Goal: Task Accomplishment & Management: Manage account settings

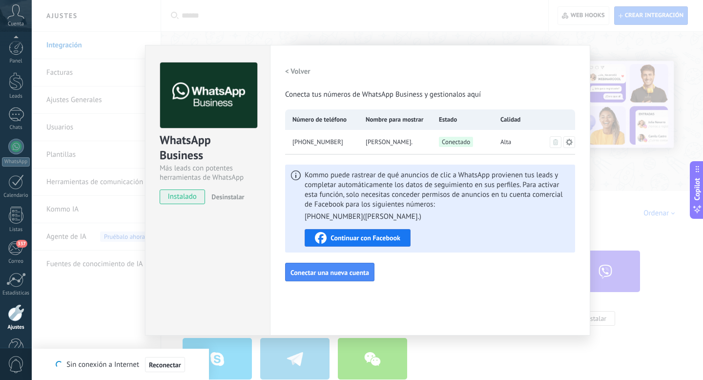
scroll to position [26, 0]
click at [11, 128] on link "WhatsApp" at bounding box center [16, 126] width 32 height 28
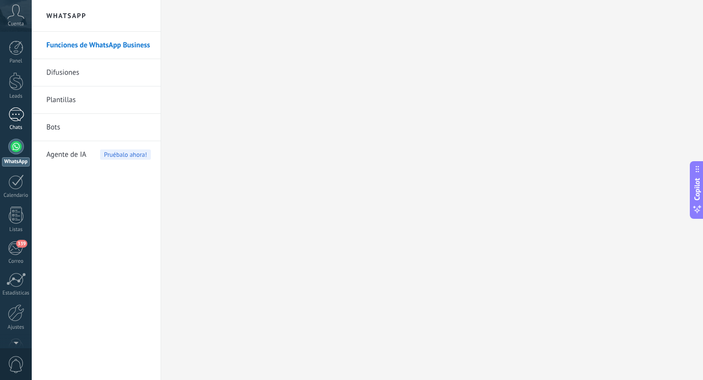
click at [15, 112] on div at bounding box center [16, 114] width 16 height 14
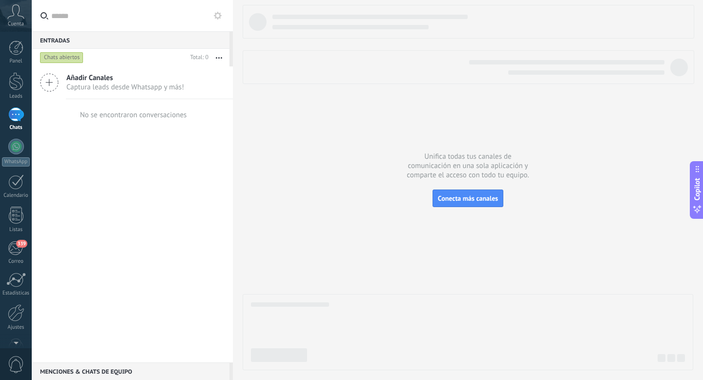
click at [48, 83] on use at bounding box center [50, 83] width 18 height 18
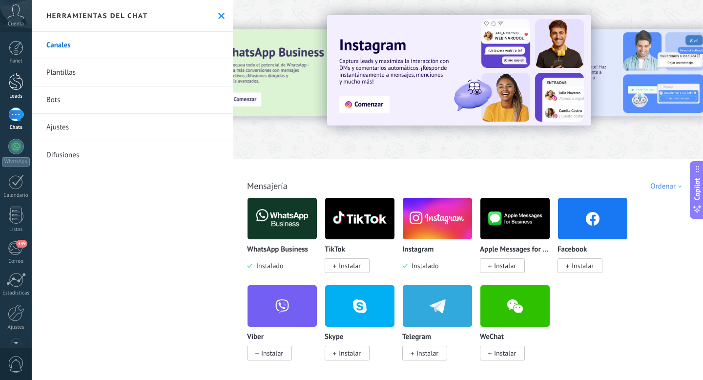
click at [15, 84] on div at bounding box center [16, 81] width 15 height 18
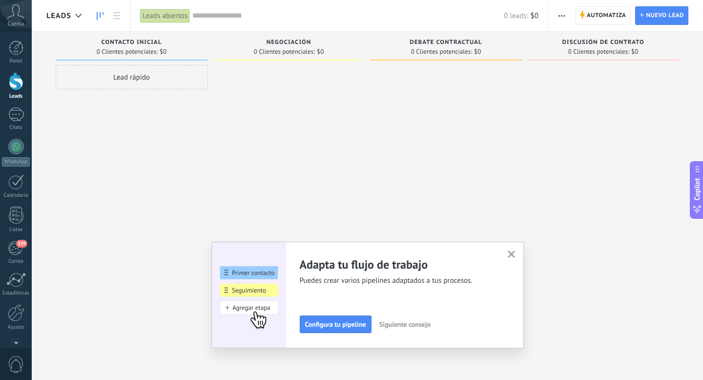
click at [128, 79] on div "Lead rápido" at bounding box center [132, 77] width 152 height 24
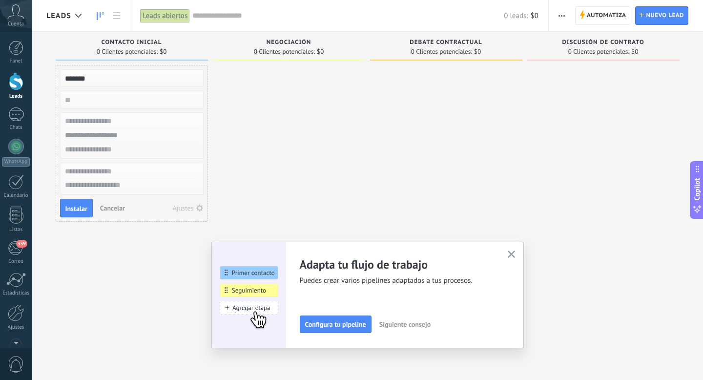
type input "******"
click at [124, 97] on input "numeric" at bounding box center [131, 100] width 143 height 14
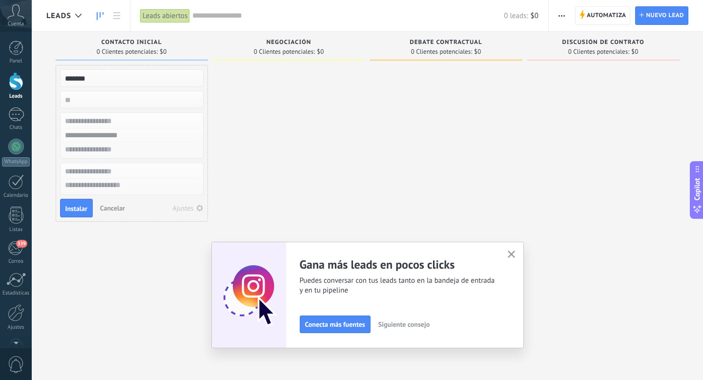
click at [109, 135] on input "text" at bounding box center [131, 135] width 143 height 14
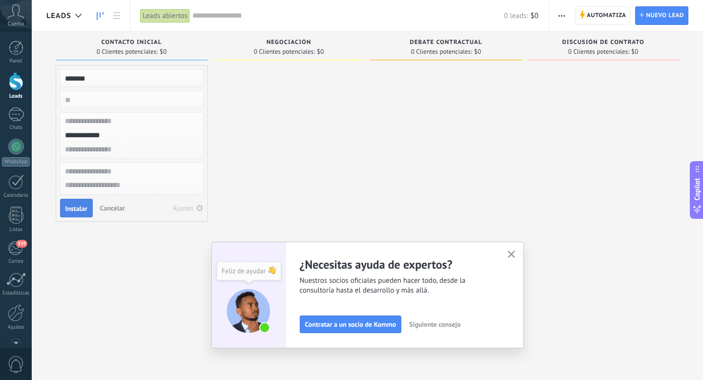
type input "**********"
click at [76, 211] on span "Instalar" at bounding box center [76, 208] width 22 height 7
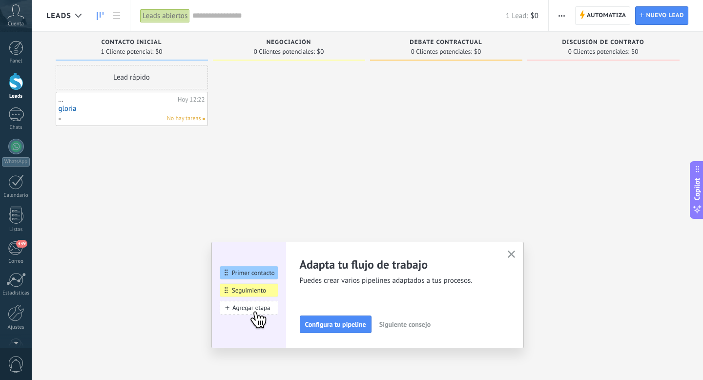
click at [120, 111] on link "gloria" at bounding box center [132, 109] width 147 height 8
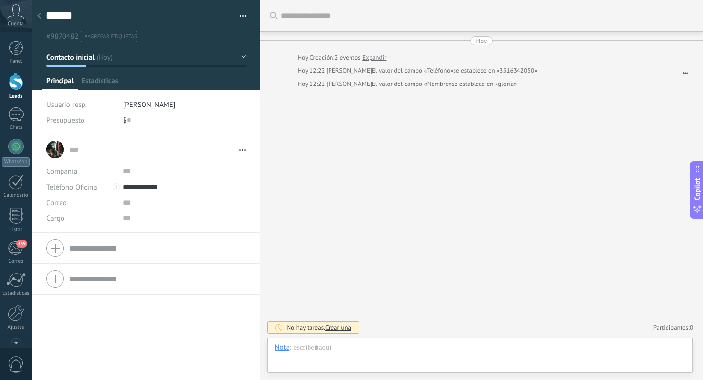
scroll to position [15, 0]
click at [54, 151] on div "... ... Abrir detalle Copie el nombre Desatar Contacto principal" at bounding box center [145, 149] width 199 height 24
click at [57, 249] on div at bounding box center [145, 248] width 199 height 24
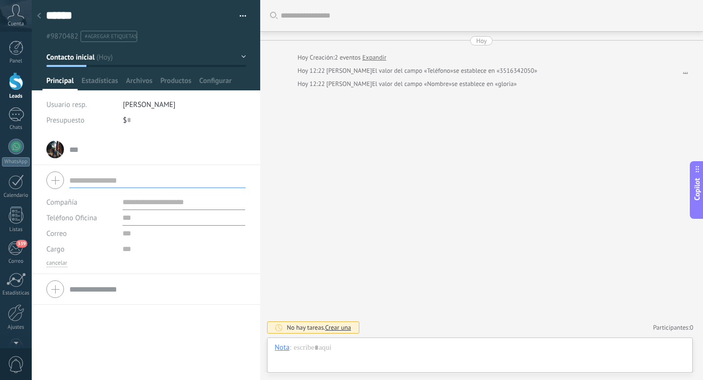
click at [125, 218] on input "text" at bounding box center [184, 218] width 123 height 16
type input "**********"
click at [136, 186] on input "text" at bounding box center [157, 180] width 176 height 16
type input "******"
click at [60, 363] on span "Guardar" at bounding box center [63, 364] width 23 height 7
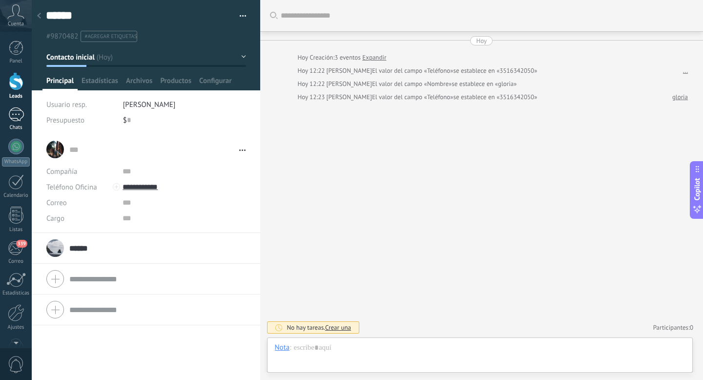
click at [17, 113] on div at bounding box center [16, 114] width 16 height 14
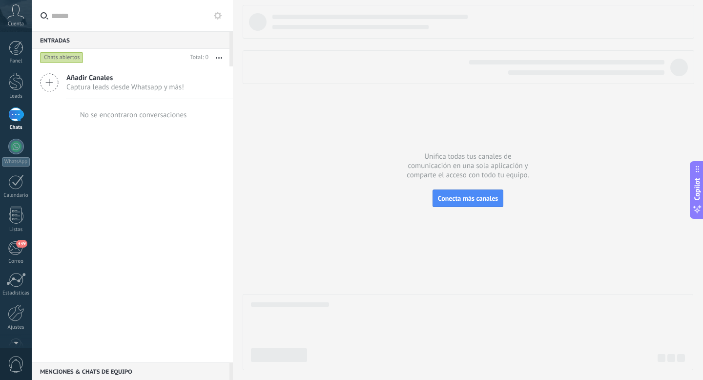
click at [57, 57] on div "Chats abiertos" at bounding box center [61, 58] width 43 height 12
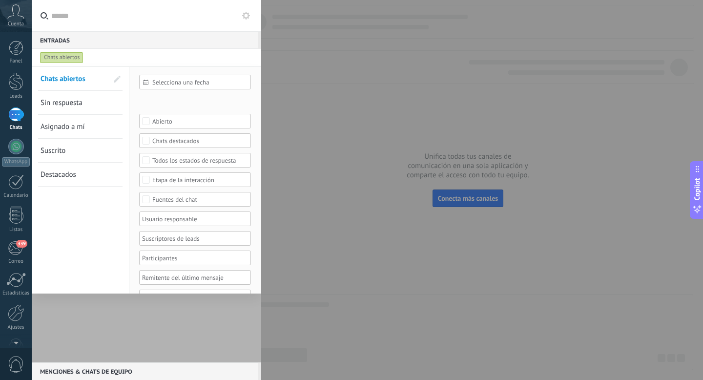
click at [58, 57] on div "Chats abiertos" at bounding box center [61, 58] width 43 height 12
click at [248, 15] on use at bounding box center [246, 16] width 8 height 8
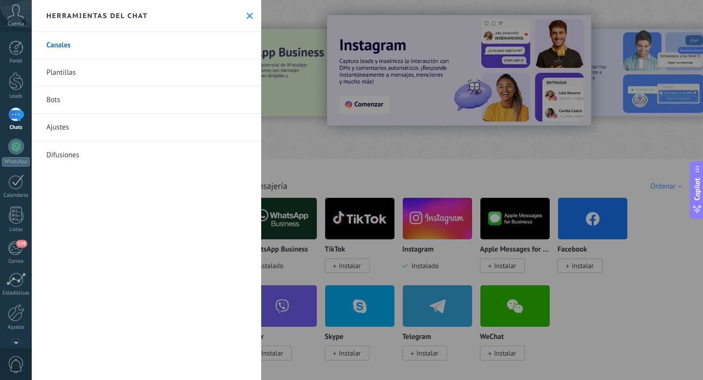
click at [388, 175] on div at bounding box center [351, 190] width 703 height 380
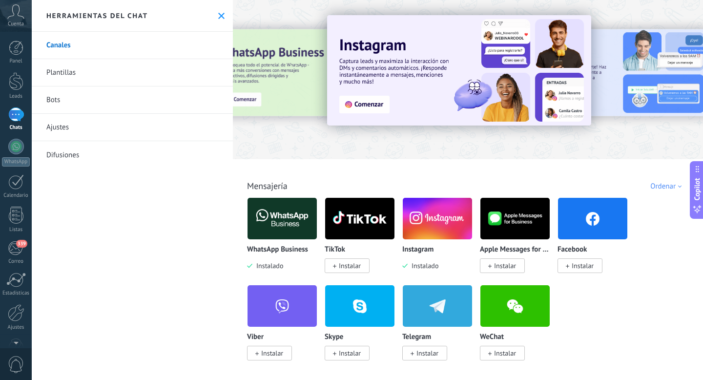
click at [273, 228] on img at bounding box center [282, 218] width 69 height 47
